Goal: Task Accomplishment & Management: Use online tool/utility

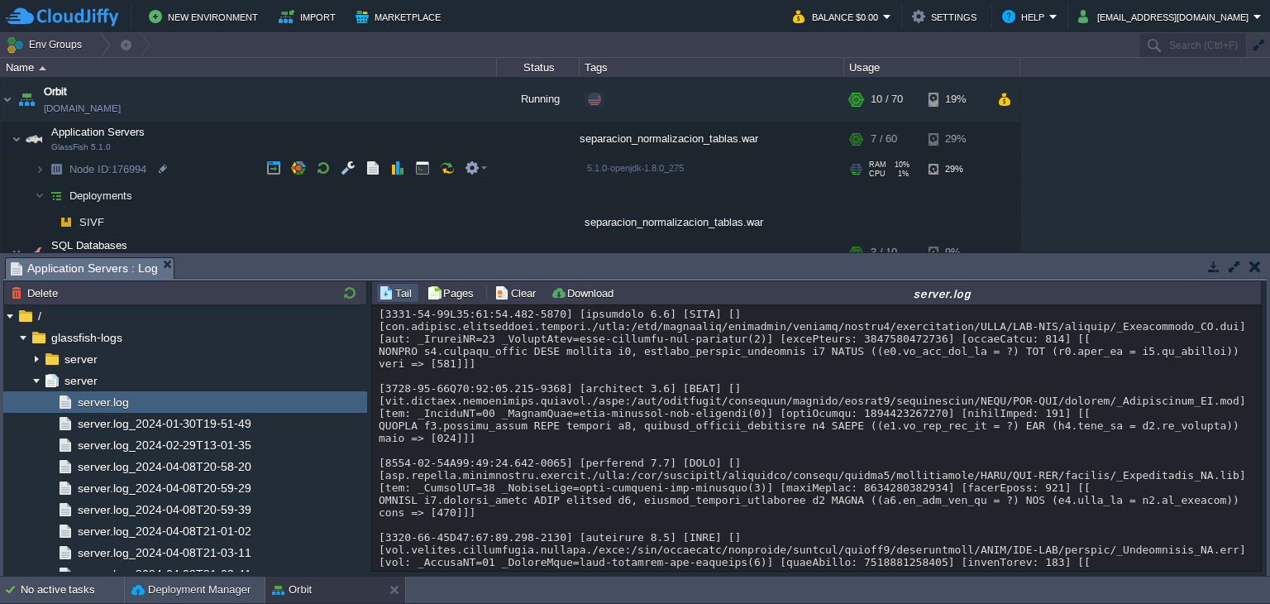
scroll to position [133, 0]
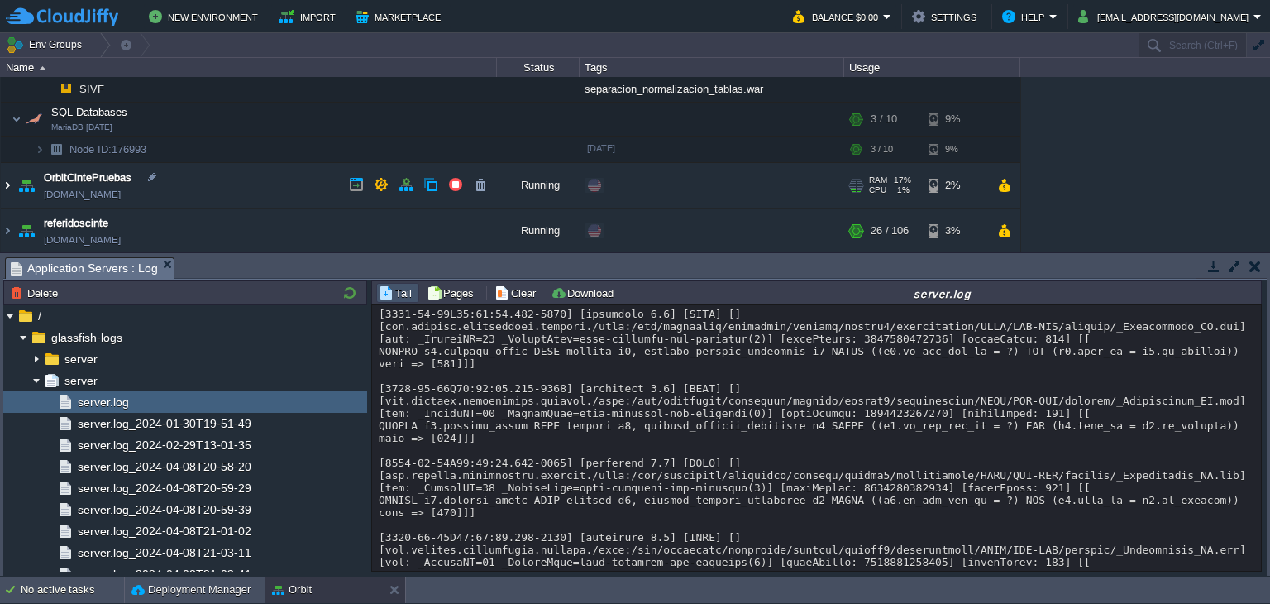
click at [7, 181] on img at bounding box center [7, 185] width 13 height 45
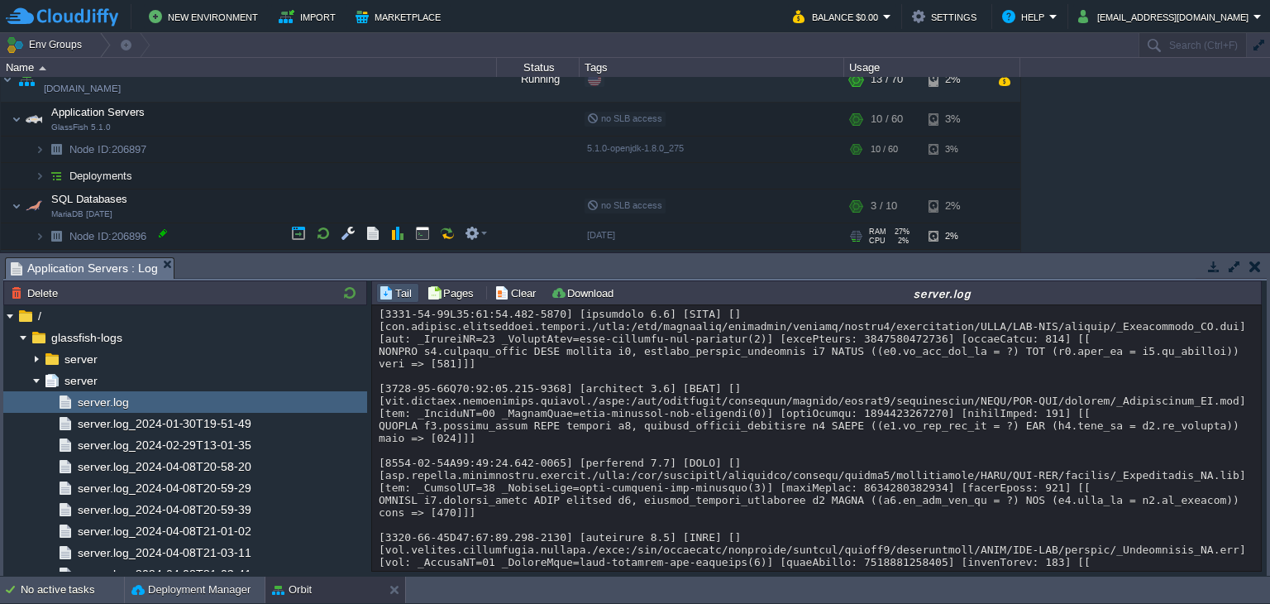
scroll to position [280, 0]
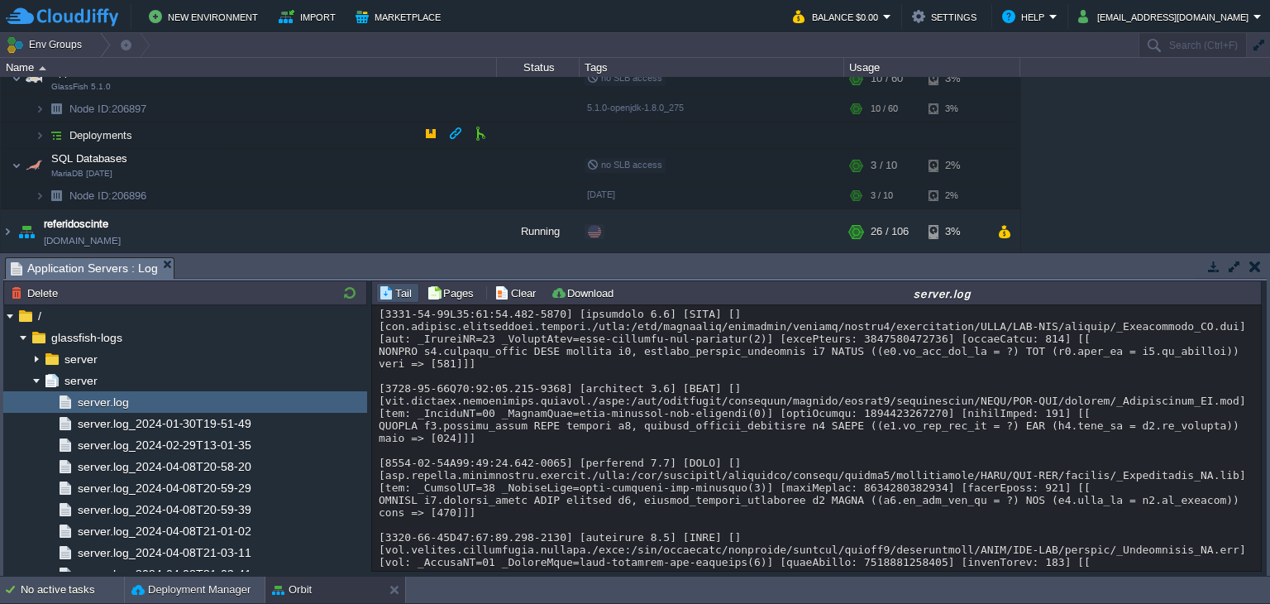
click at [45, 132] on img at bounding box center [56, 135] width 23 height 26
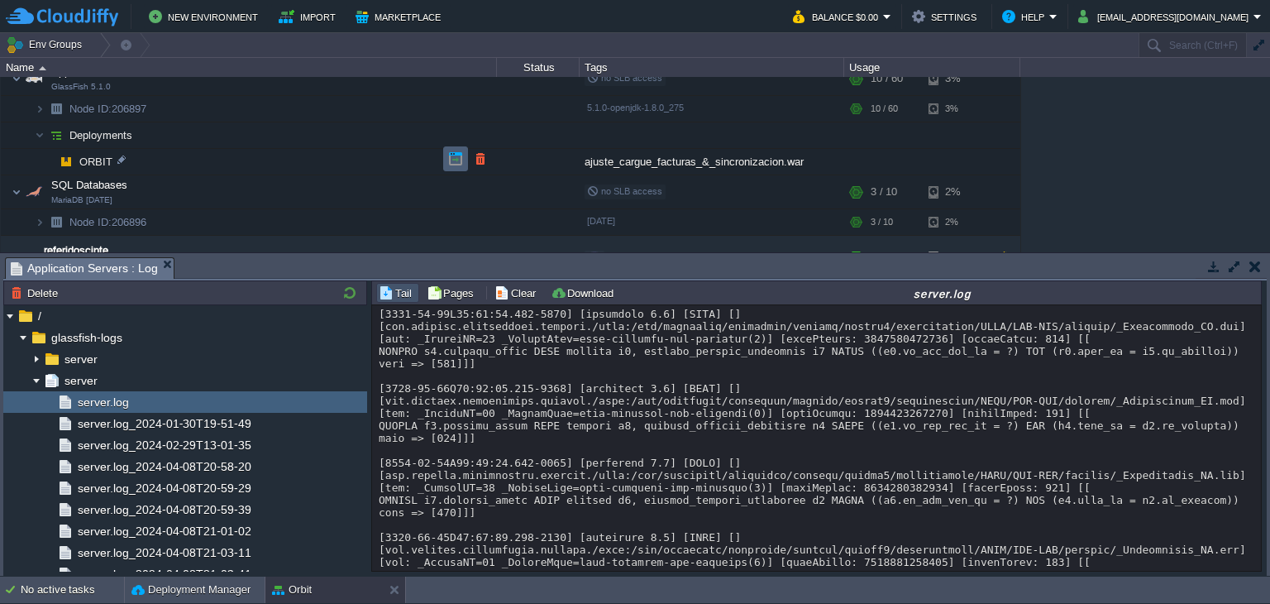
click at [463, 165] on td at bounding box center [455, 158] width 25 height 25
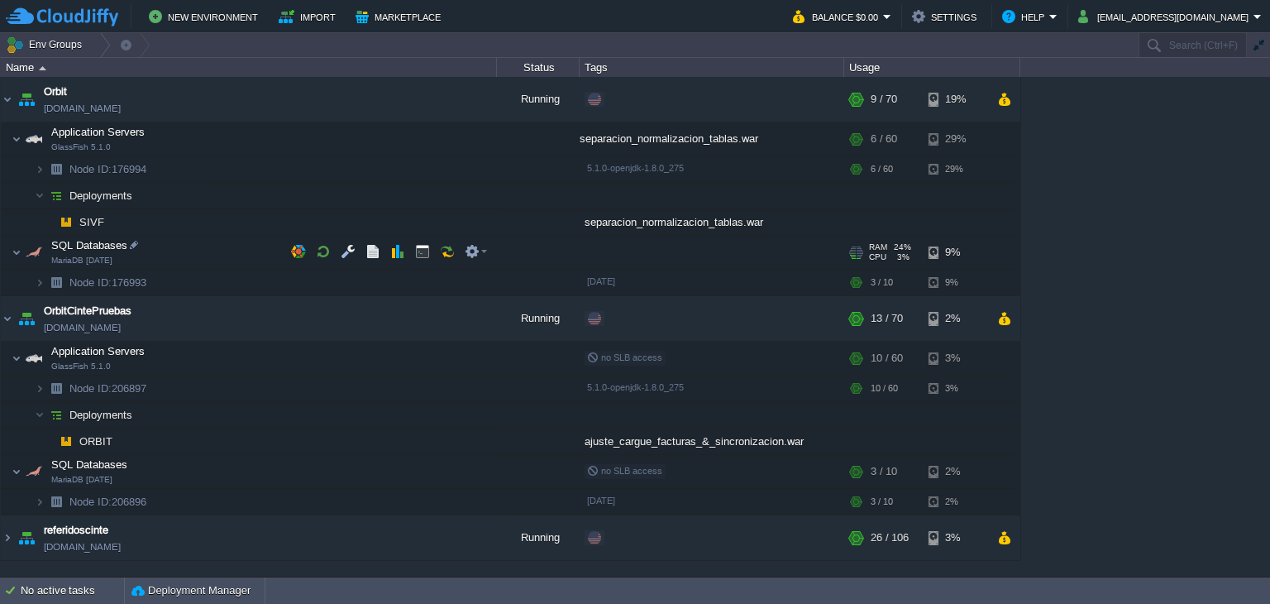
scroll to position [0, 0]
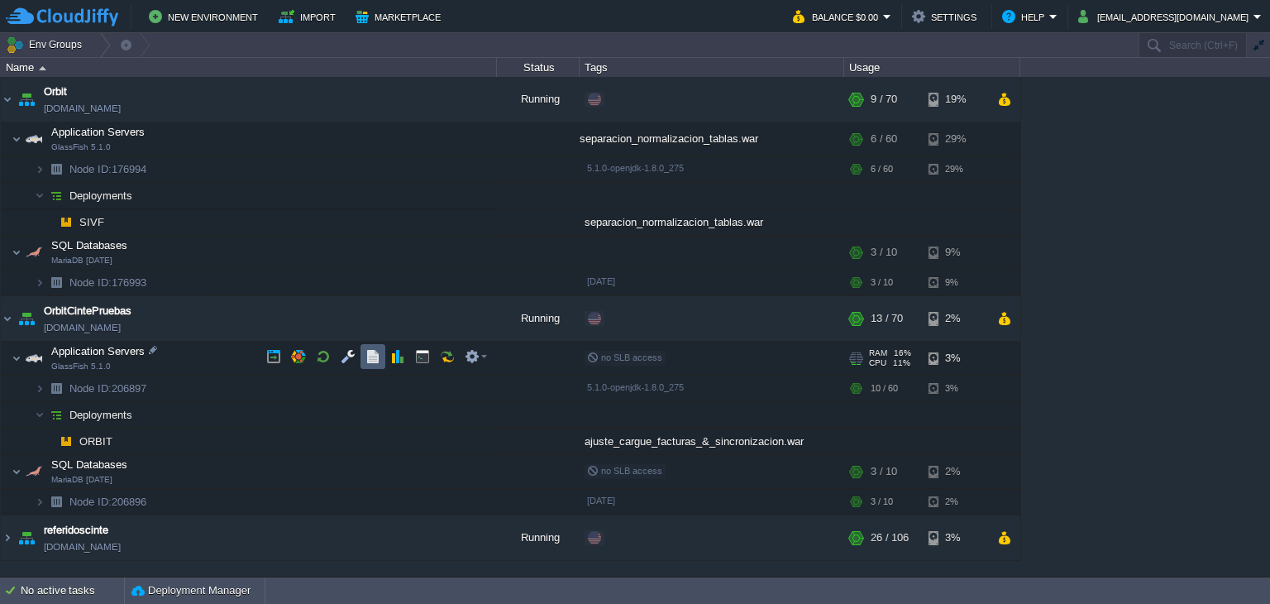
click at [374, 362] on button "button" at bounding box center [373, 356] width 15 height 15
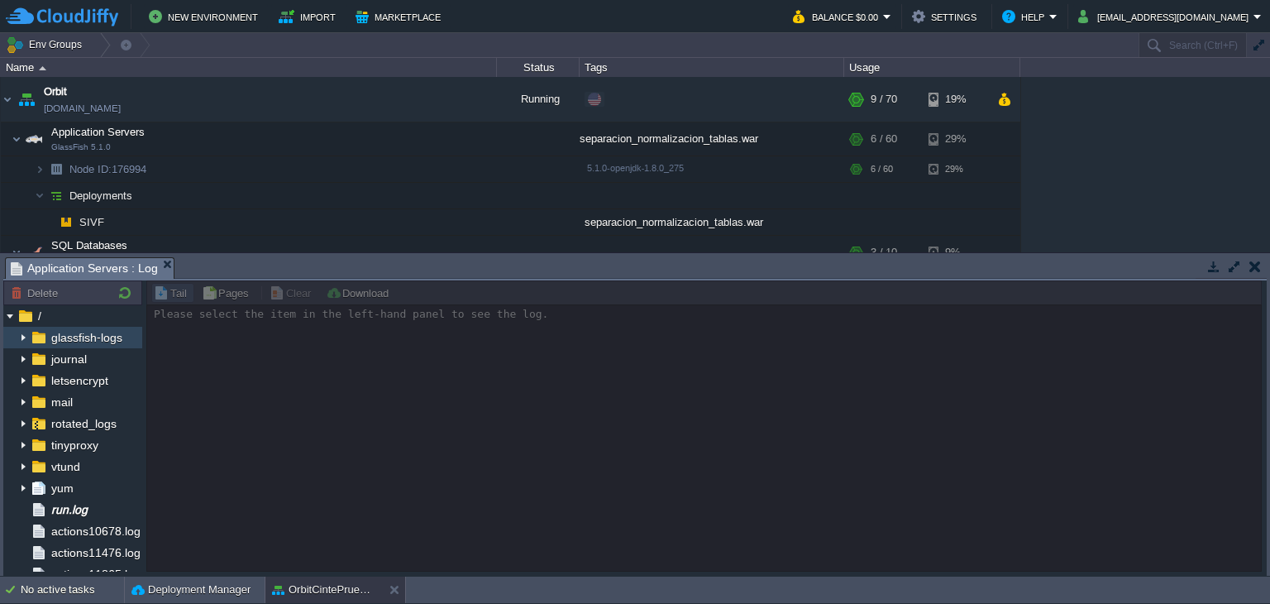
click at [27, 332] on img at bounding box center [23, 338] width 13 height 22
click at [25, 337] on img at bounding box center [23, 338] width 13 height 22
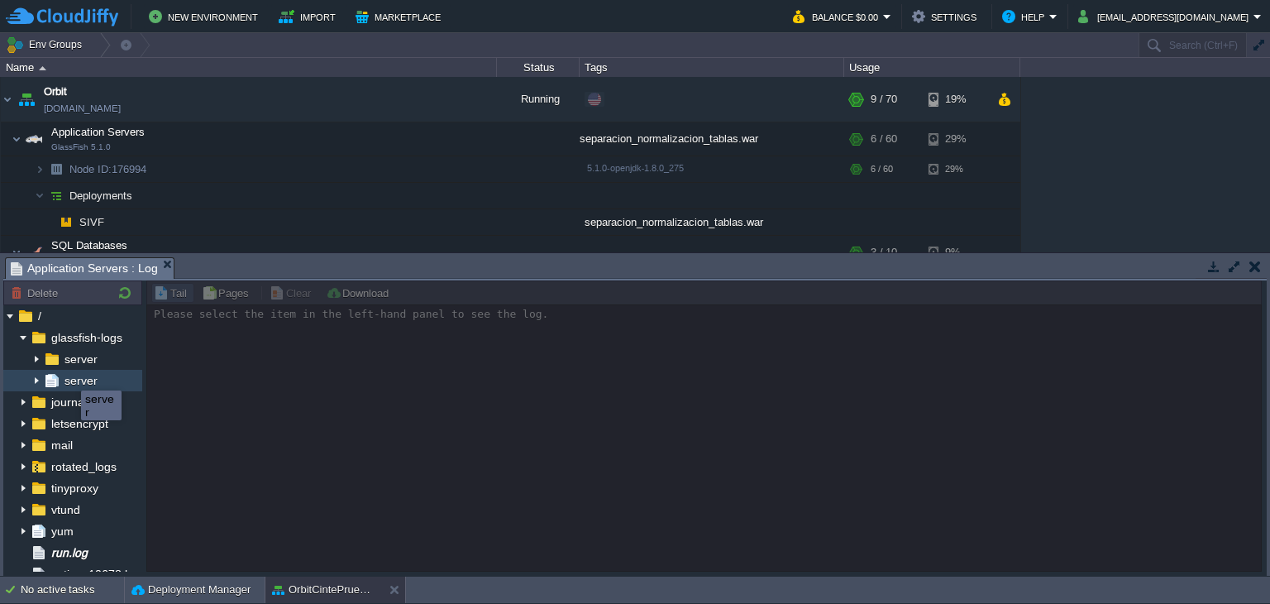
click at [69, 375] on span "server" at bounding box center [80, 380] width 39 height 15
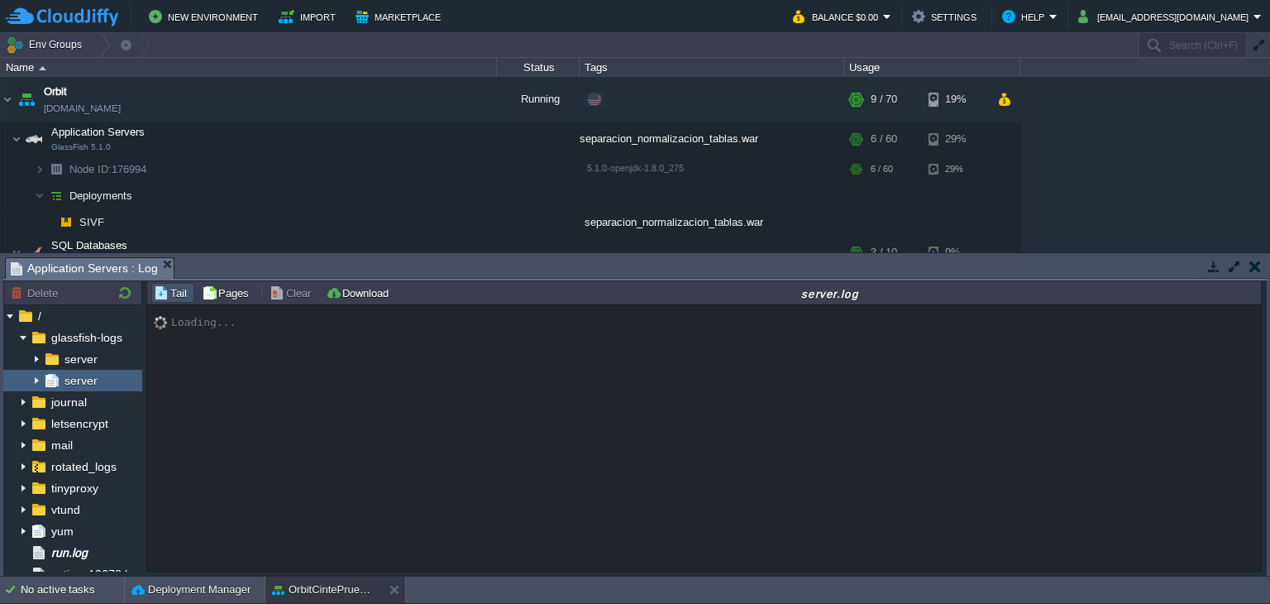
scroll to position [13688, 0]
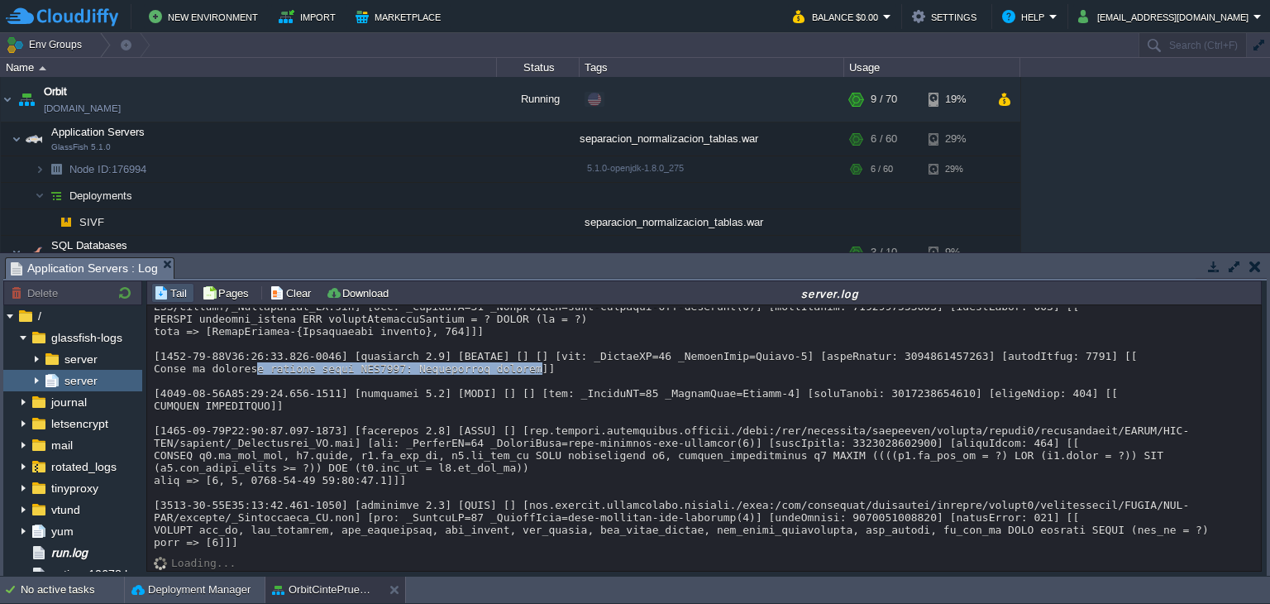
drag, startPoint x: 508, startPoint y: 371, endPoint x: 250, endPoint y: 371, distance: 258.0
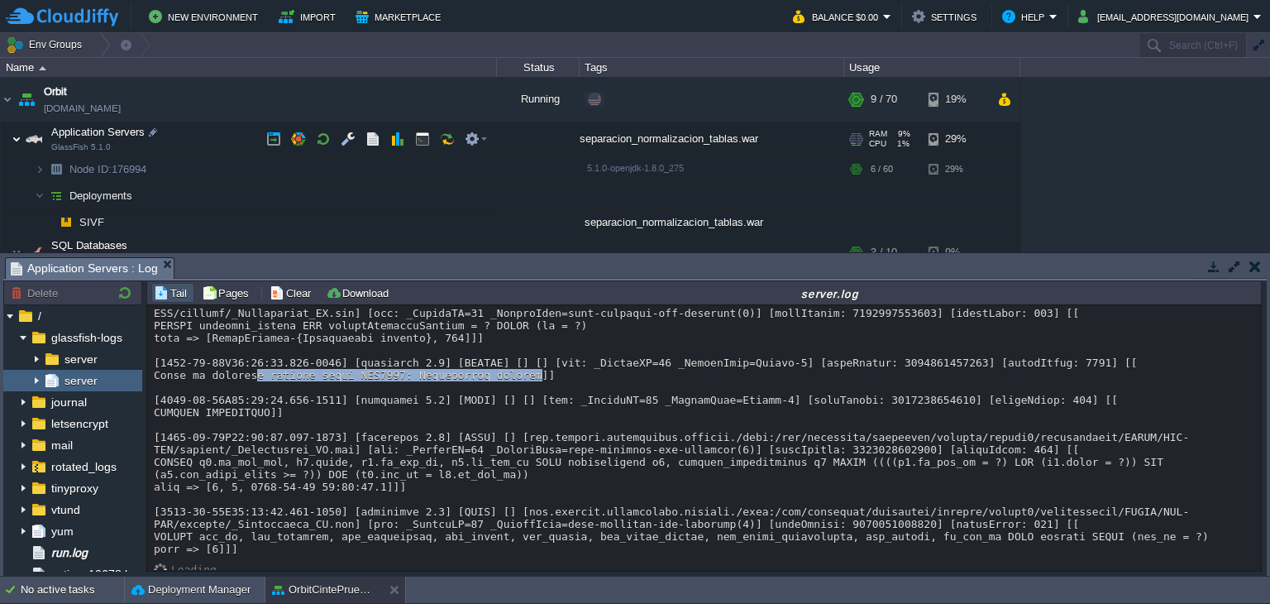
drag, startPoint x: 13, startPoint y: 137, endPoint x: 211, endPoint y: 600, distance: 502.8
click at [13, 137] on img at bounding box center [17, 138] width 10 height 33
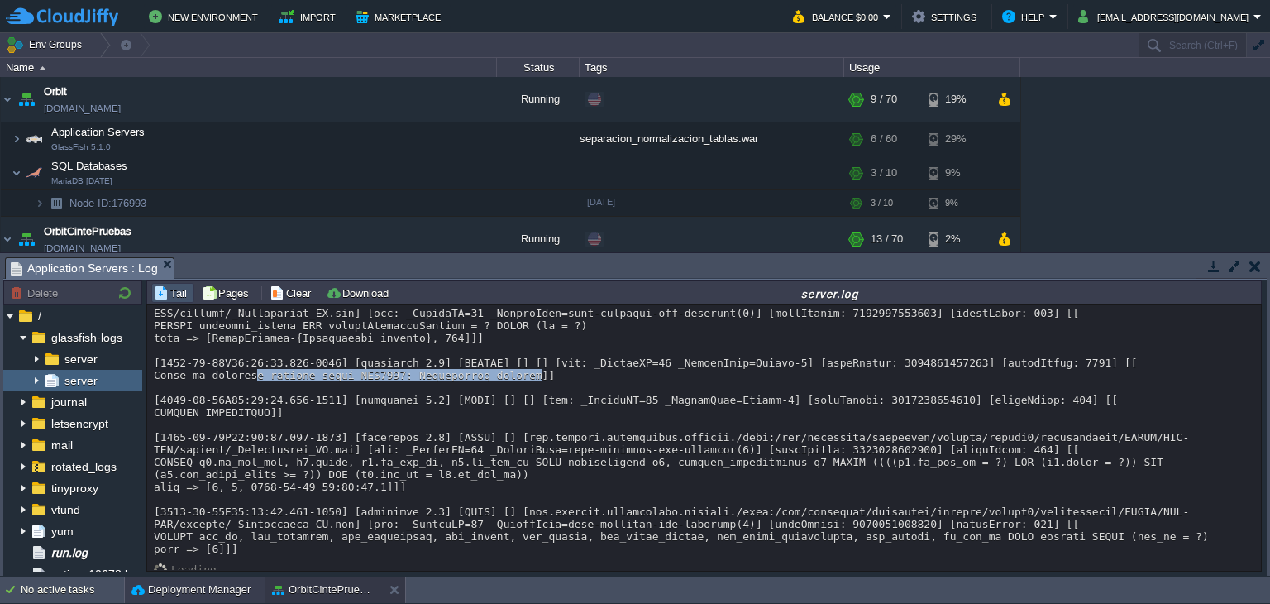
click at [208, 584] on button "Deployment Manager" at bounding box center [191, 589] width 119 height 17
